Goal: Task Accomplishment & Management: Use online tool/utility

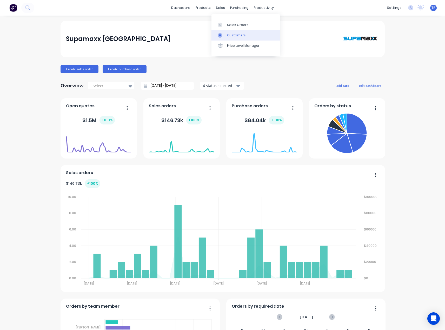
click at [226, 32] on link "Customers" at bounding box center [245, 35] width 69 height 10
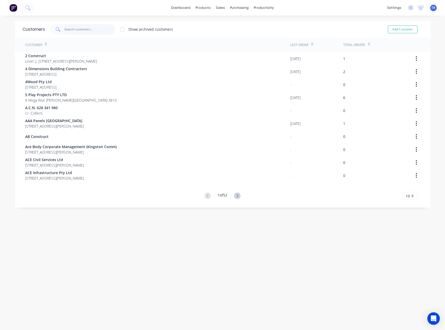
click at [80, 29] on input "text" at bounding box center [89, 29] width 51 height 10
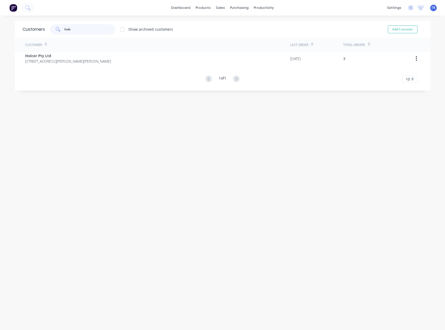
type input "holc"
click at [70, 58] on span "[STREET_ADDRESS][PERSON_NAME][PERSON_NAME]" at bounding box center [68, 60] width 86 height 5
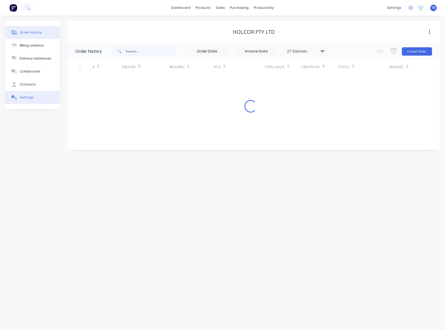
click at [43, 94] on button "Settings" at bounding box center [32, 97] width 55 height 13
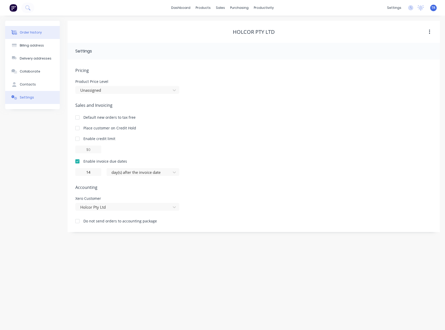
click at [49, 36] on button "Order history" at bounding box center [32, 32] width 55 height 13
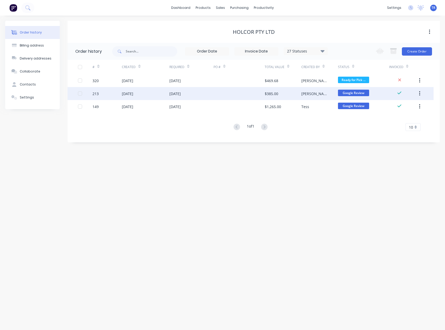
click at [196, 98] on div "[DATE]" at bounding box center [191, 93] width 44 height 13
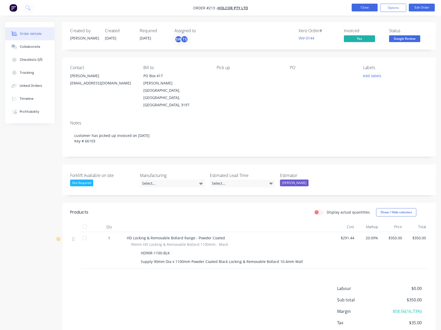
click at [368, 6] on button "Close" at bounding box center [365, 8] width 26 height 8
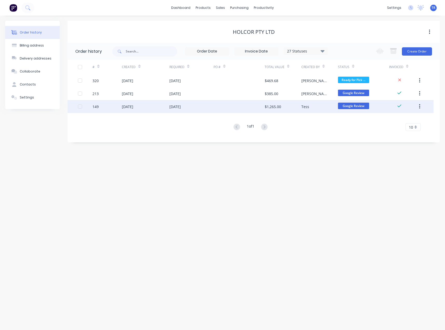
click at [238, 108] on div at bounding box center [238, 106] width 51 height 13
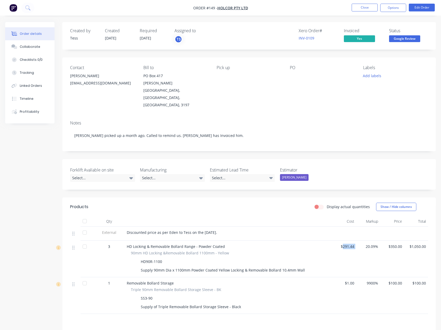
drag, startPoint x: 360, startPoint y: 230, endPoint x: 343, endPoint y: 234, distance: 17.3
click at [343, 240] on div "3 HD Locking & Removable Bollard Range - Powder Coated 90mm HD Locking &Removab…" at bounding box center [249, 258] width 358 height 37
drag, startPoint x: 401, startPoint y: 232, endPoint x: 390, endPoint y: 233, distance: 11.0
click at [390, 244] on span "$350.00" at bounding box center [392, 246] width 20 height 5
click at [365, 6] on button "Close" at bounding box center [365, 8] width 26 height 8
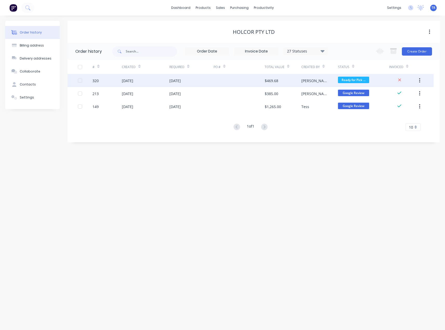
click at [160, 83] on div "[DATE]" at bounding box center [146, 80] width 48 height 13
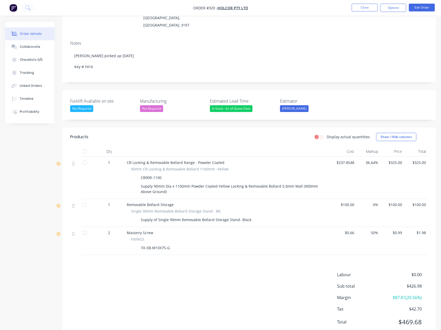
scroll to position [83, 0]
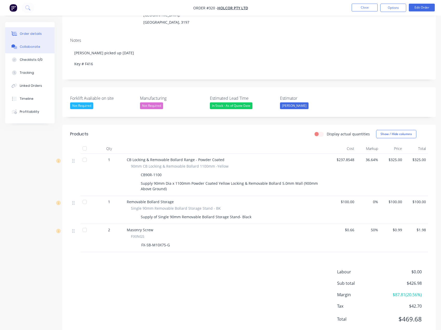
click at [23, 46] on div "Collaborate" at bounding box center [30, 46] width 21 height 5
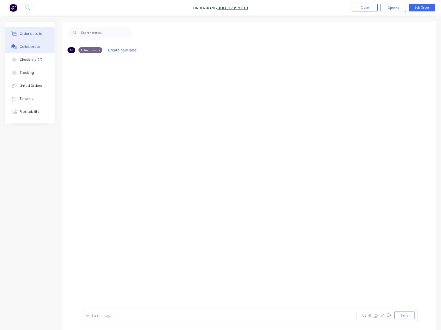
click at [42, 29] on button "Order details" at bounding box center [29, 33] width 49 height 13
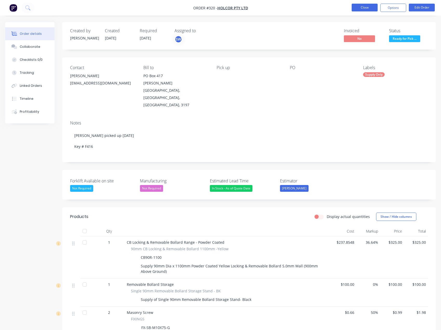
click at [367, 6] on button "Close" at bounding box center [365, 8] width 26 height 8
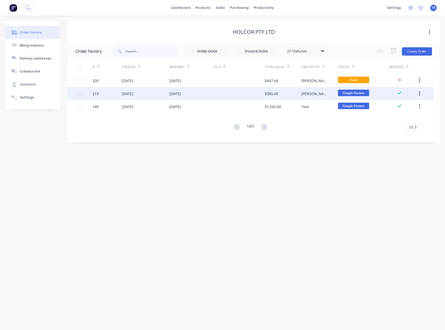
click at [233, 88] on div at bounding box center [238, 93] width 51 height 13
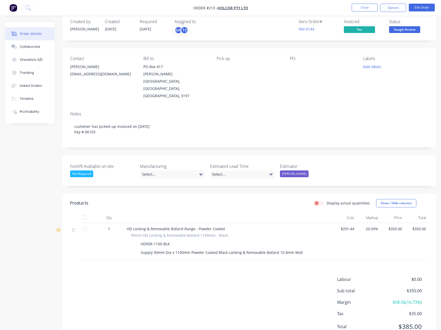
scroll to position [17, 0]
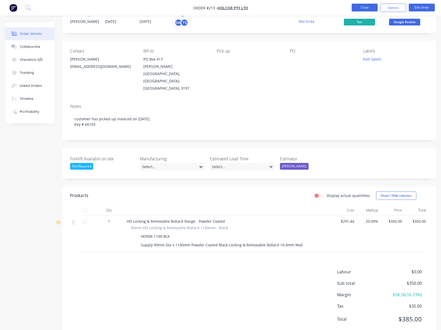
click at [362, 7] on button "Close" at bounding box center [365, 8] width 26 height 8
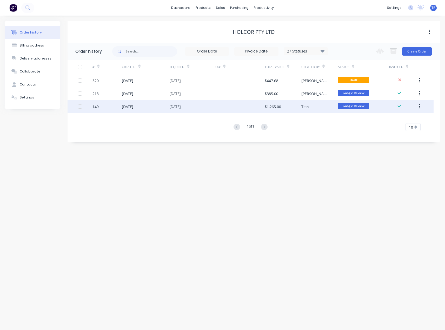
click at [318, 107] on div "Tess" at bounding box center [319, 106] width 37 height 13
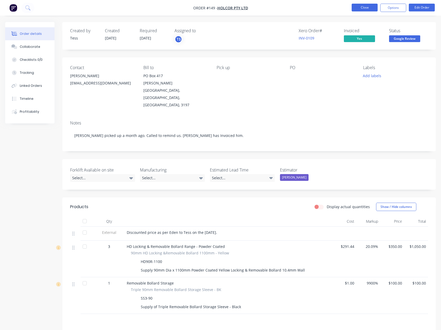
click at [374, 5] on button "Close" at bounding box center [365, 8] width 26 height 8
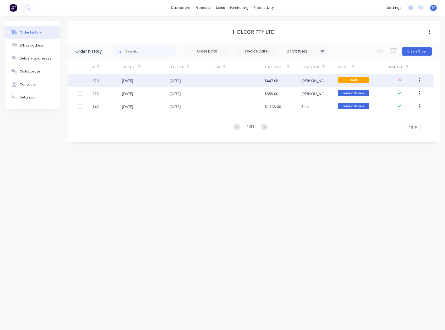
click at [238, 79] on div at bounding box center [238, 80] width 51 height 13
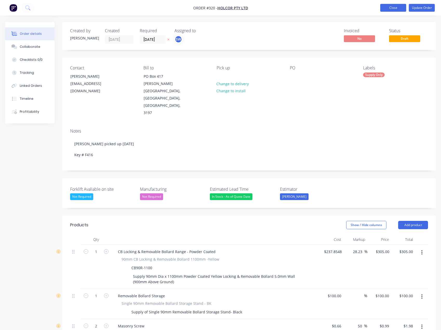
click at [399, 6] on button "Close" at bounding box center [393, 8] width 26 height 8
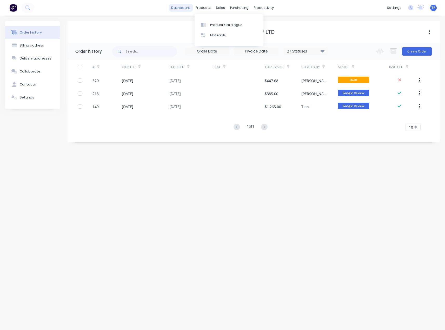
click at [192, 6] on link "dashboard" at bounding box center [181, 8] width 24 height 8
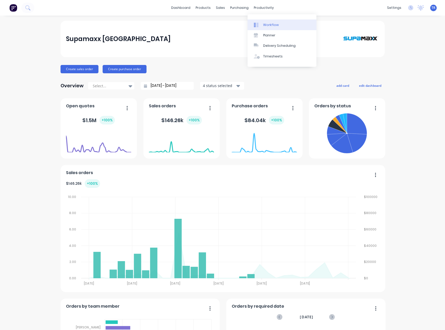
click at [263, 22] on link "Workflow" at bounding box center [281, 24] width 69 height 10
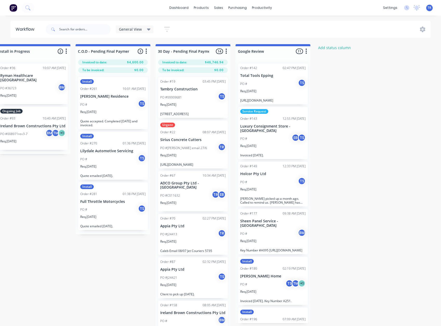
scroll to position [0, 736]
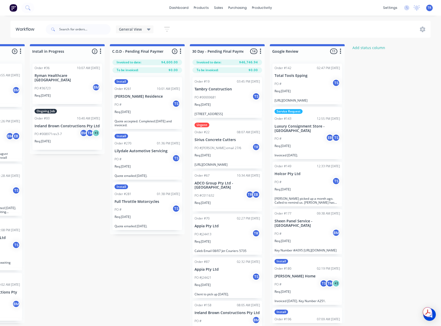
scroll to position [291, 0]
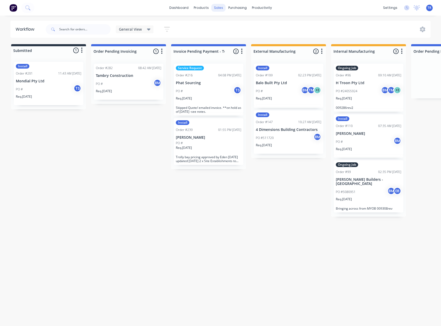
scroll to position [0, 736]
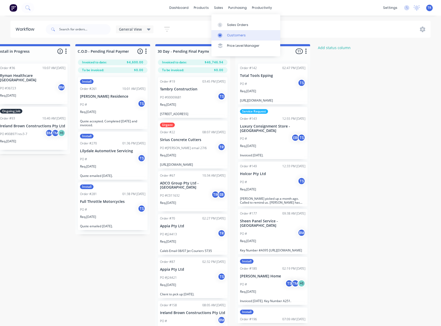
click at [233, 37] on div "Customers" at bounding box center [236, 35] width 19 height 5
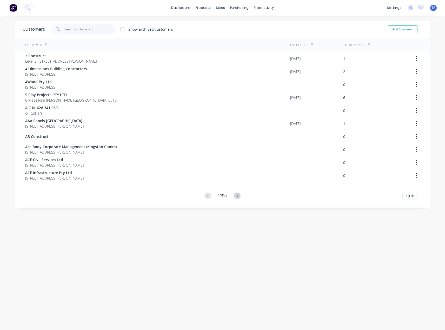
click at [98, 31] on input "text" at bounding box center [89, 29] width 51 height 10
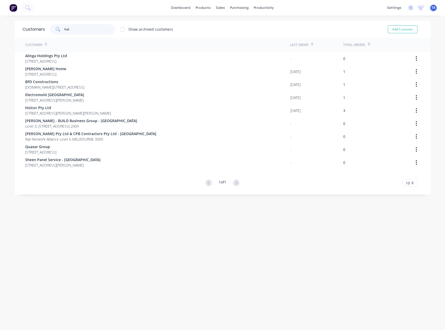
click at [81, 27] on input "hol" at bounding box center [89, 29] width 51 height 10
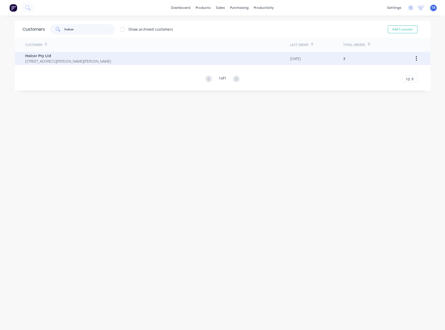
type input "holcor"
click at [64, 60] on span "[STREET_ADDRESS][PERSON_NAME][PERSON_NAME]" at bounding box center [68, 60] width 86 height 5
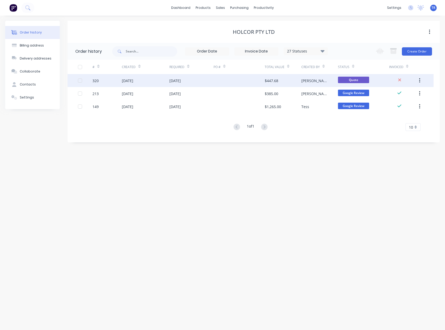
click at [158, 81] on div "[DATE]" at bounding box center [146, 80] width 48 height 13
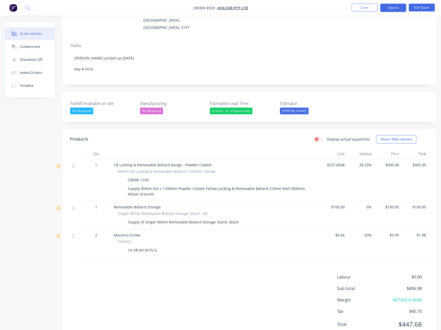
scroll to position [78, 0]
click at [233, 273] on div "Labour $0.00 Sub total $406.98 Margin $67.81 ( 16.66 %) Tax $40.70 Total $447.68" at bounding box center [249, 303] width 358 height 60
click at [364, 6] on button "Close" at bounding box center [365, 8] width 26 height 8
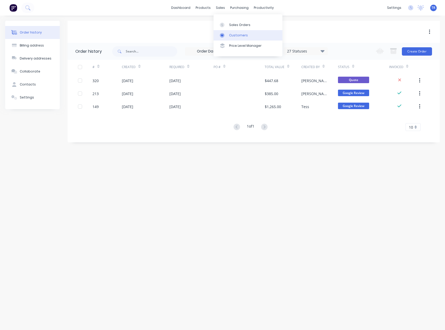
click at [230, 31] on link "Customers" at bounding box center [247, 35] width 69 height 10
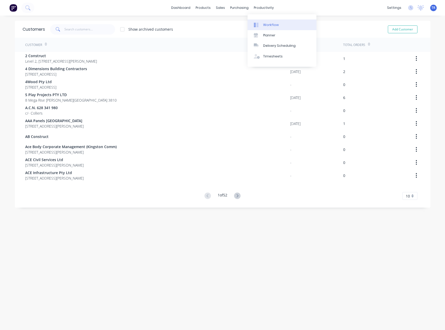
click at [261, 26] on link "Workflow" at bounding box center [281, 24] width 69 height 10
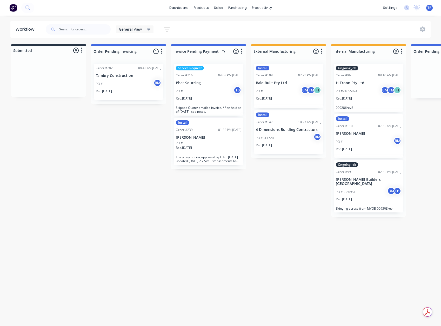
click at [193, 101] on div "Req. 12/08/25" at bounding box center [208, 100] width 65 height 9
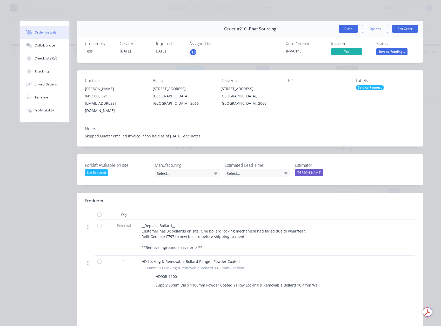
click at [339, 29] on button "Close" at bounding box center [348, 29] width 19 height 8
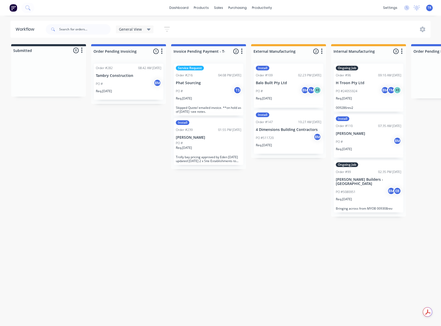
click at [232, 155] on p "Trolly bay pricing approved by Eden [DATE] updated [DATE] 2 x Site Establishmen…" at bounding box center [208, 159] width 65 height 8
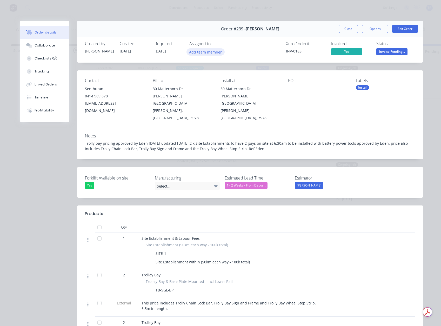
click at [214, 52] on button "Add team member" at bounding box center [205, 51] width 38 height 7
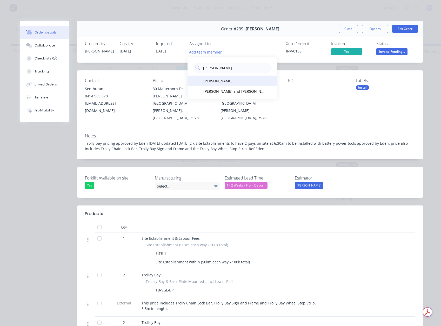
click at [221, 78] on div "[PERSON_NAME]" at bounding box center [233, 80] width 61 height 5
click at [218, 68] on input "scott" at bounding box center [236, 68] width 66 height 10
type input "trev"
click at [225, 80] on div "[PERSON_NAME]" at bounding box center [229, 80] width 52 height 5
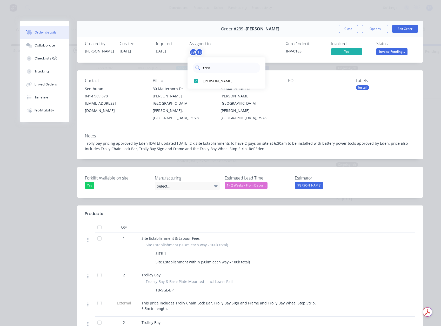
click at [220, 69] on input "trev" at bounding box center [230, 68] width 55 height 10
type input "tish"
click at [220, 83] on div "[PERSON_NAME]" at bounding box center [229, 80] width 52 height 5
click at [343, 28] on button "Close" at bounding box center [348, 29] width 19 height 8
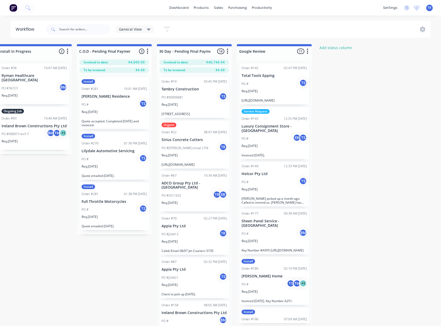
scroll to position [0, 753]
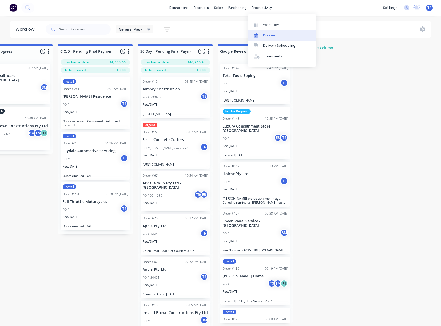
click at [268, 37] on div "Planner" at bounding box center [269, 35] width 12 height 5
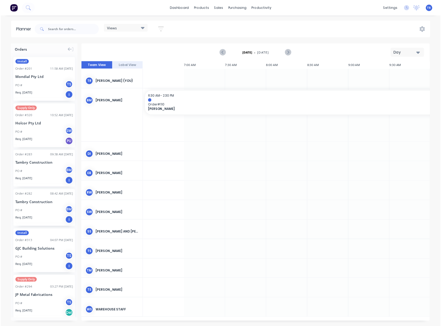
scroll to position [0, 375]
click at [409, 48] on div "Monday - 01/09/25 Day" at bounding box center [257, 52] width 351 height 17
click at [408, 52] on div "Day" at bounding box center [409, 52] width 24 height 5
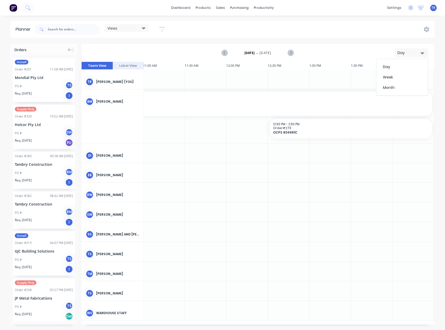
click at [405, 82] on div "Month" at bounding box center [401, 87] width 51 height 10
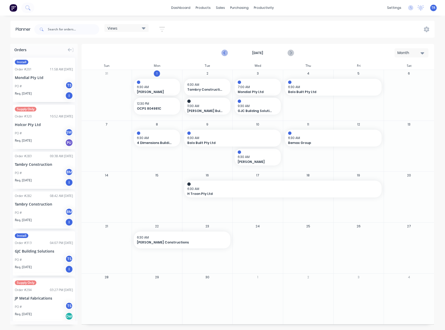
click at [224, 53] on icon "Previous page" at bounding box center [225, 53] width 2 height 4
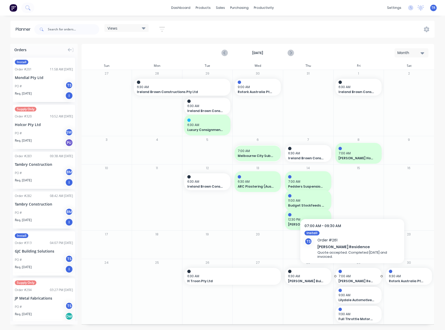
click at [360, 278] on span "7:00 AM" at bounding box center [356, 276] width 37 height 5
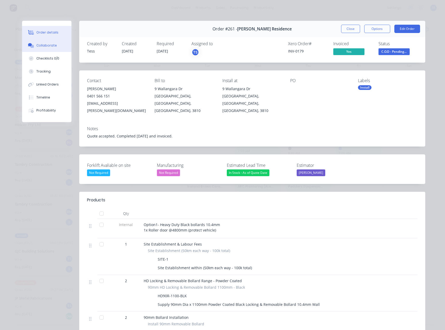
click at [32, 40] on button "Collaborate" at bounding box center [46, 45] width 49 height 13
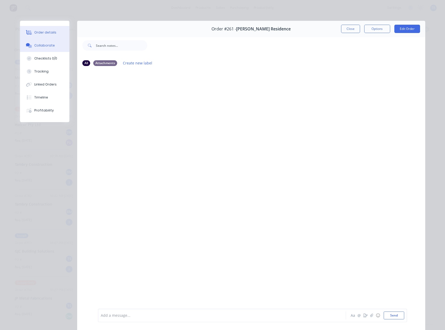
click at [50, 34] on div "Order details" at bounding box center [45, 32] width 22 height 5
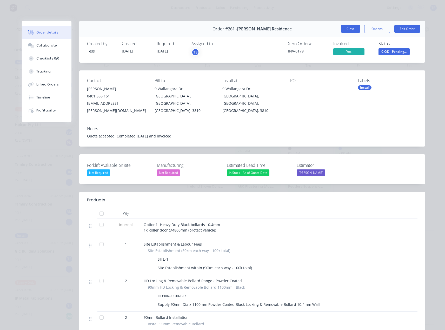
click at [342, 28] on button "Close" at bounding box center [350, 29] width 19 height 8
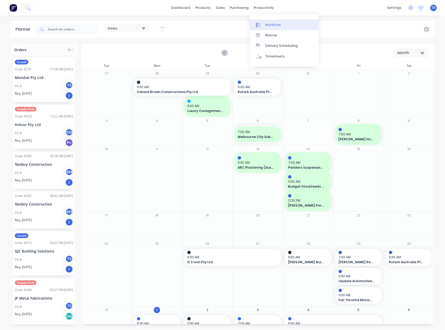
click at [269, 24] on div "Workflow" at bounding box center [273, 25] width 16 height 5
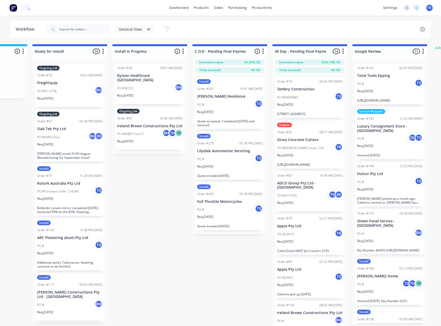
scroll to position [0, 619]
click at [321, 146] on div "PO #Scott email 27/6 TR" at bounding box center [309, 148] width 65 height 10
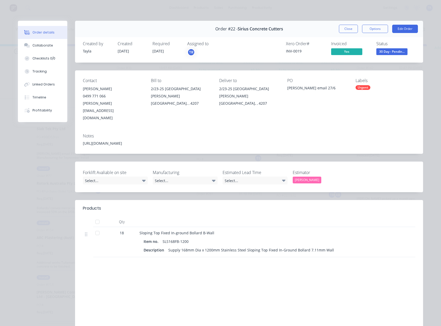
drag, startPoint x: 185, startPoint y: 129, endPoint x: 22, endPoint y: 126, distance: 162.8
click at [22, 126] on div "Order #22 - Sirius Concrete Cutters Close Options Edit Order Created by Tayla C…" at bounding box center [220, 185] width 405 height 329
click at [155, 249] on div "Products Qty 18 Sloping Top Fixed In-ground Bollard B-Wall Item no. SLS168FB-12…" at bounding box center [249, 271] width 348 height 142
click at [344, 25] on button "Close" at bounding box center [348, 29] width 19 height 8
